Goal: Find specific page/section: Find specific page/section

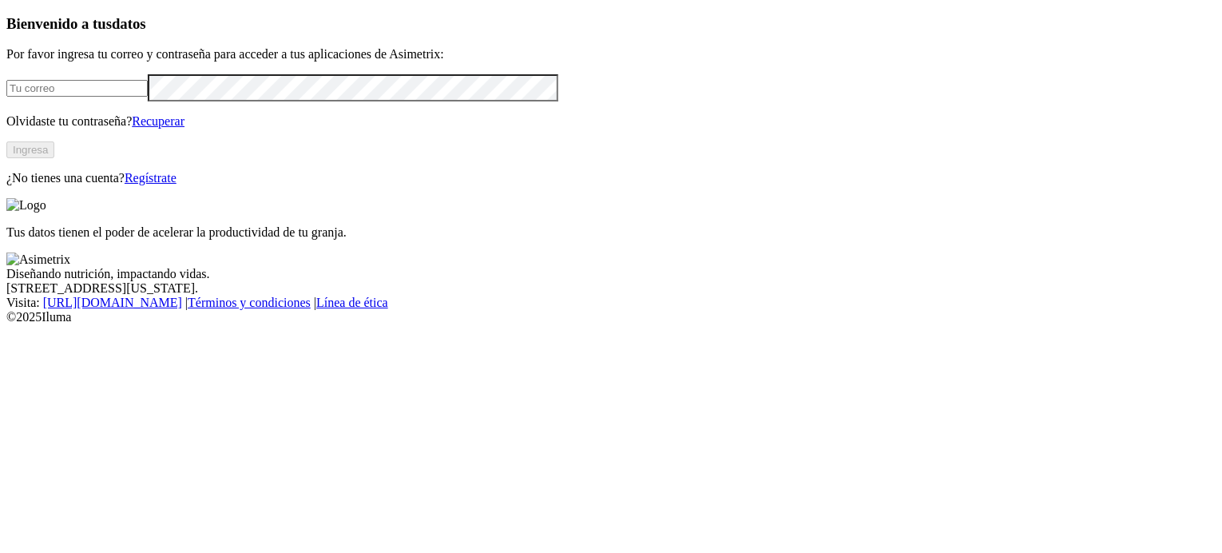
type input "[PERSON_NAME][EMAIL_ADDRESS][PERSON_NAME][DOMAIN_NAME]"
click at [54, 158] on button "Ingresa" at bounding box center [30, 149] width 48 height 17
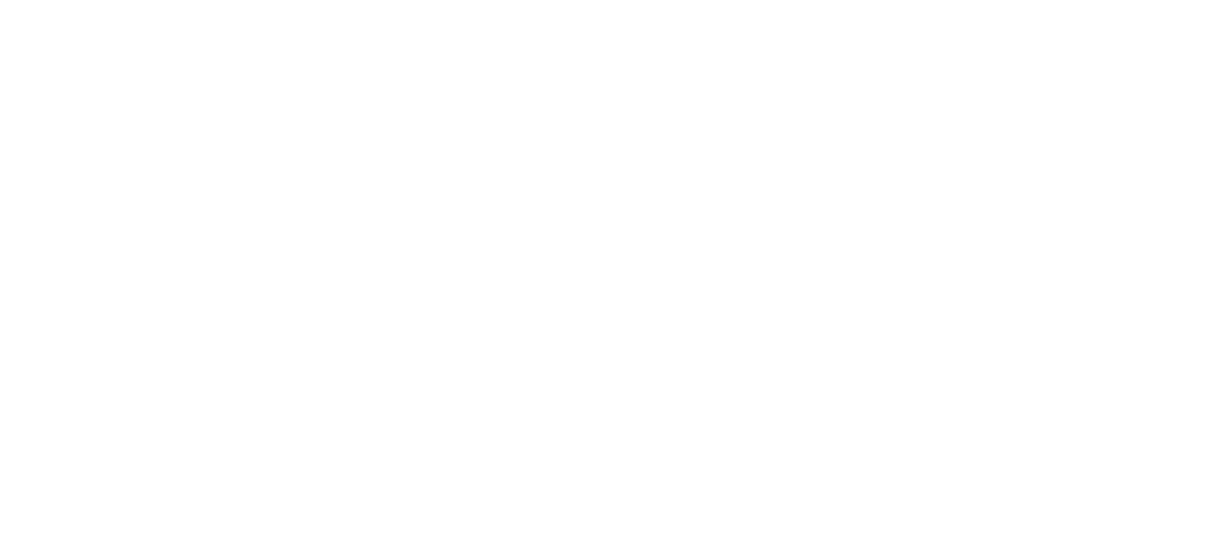
click at [29, 26] on icon at bounding box center [31, 325] width 50 height 639
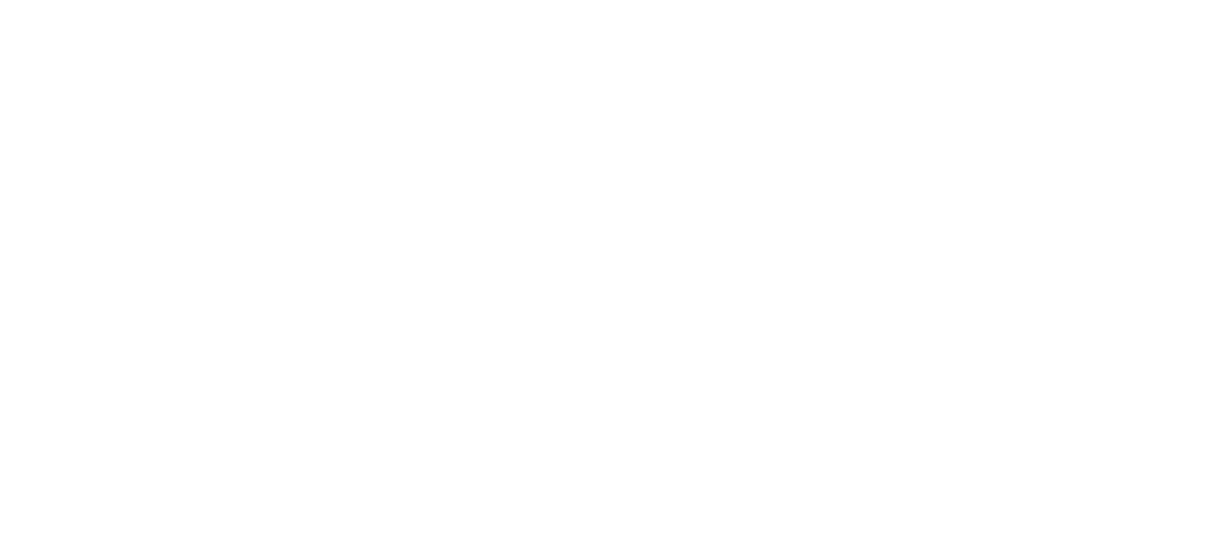
click at [27, 22] on icon at bounding box center [31, 325] width 50 height 639
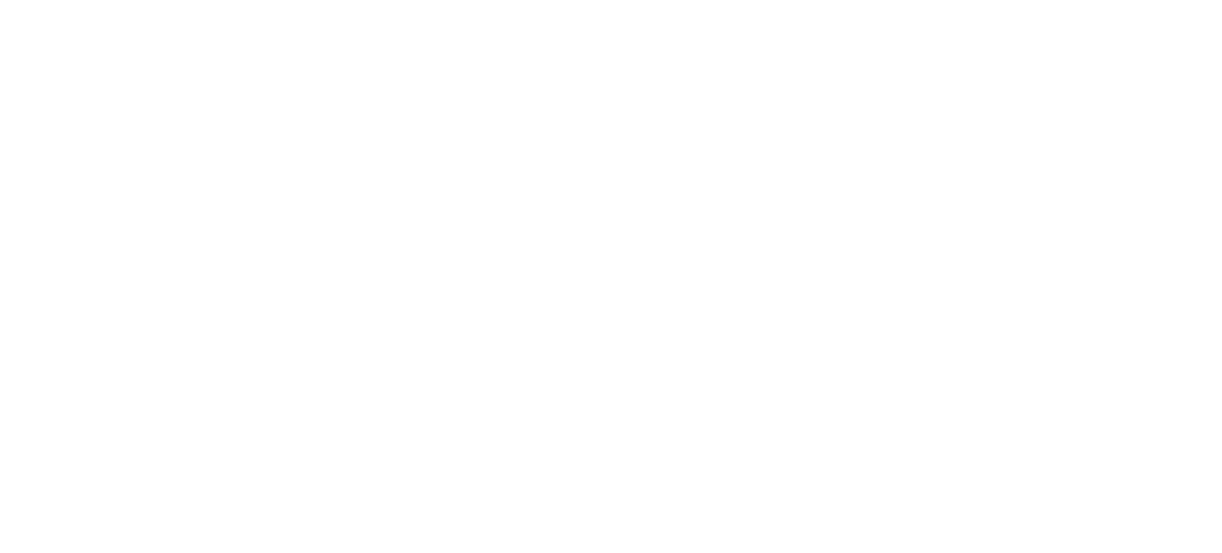
click at [30, 26] on icon at bounding box center [31, 325] width 50 height 639
